Goal: Navigation & Orientation: Go to known website

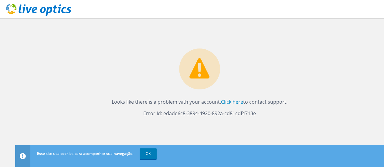
click at [207, 84] on circle at bounding box center [199, 69] width 41 height 41
click at [222, 102] on link "Click here" at bounding box center [232, 102] width 22 height 7
click at [147, 156] on link "OK" at bounding box center [148, 154] width 17 height 11
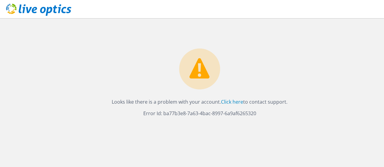
click at [55, 11] on use at bounding box center [38, 10] width 65 height 12
